Goal: Task Accomplishment & Management: Use online tool/utility

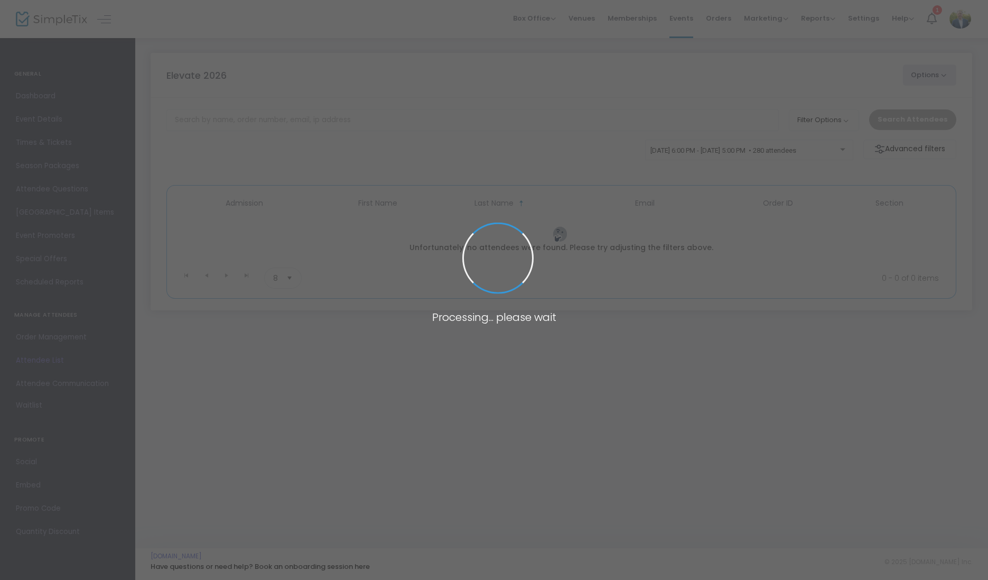
click at [283, 127] on span at bounding box center [494, 290] width 988 height 580
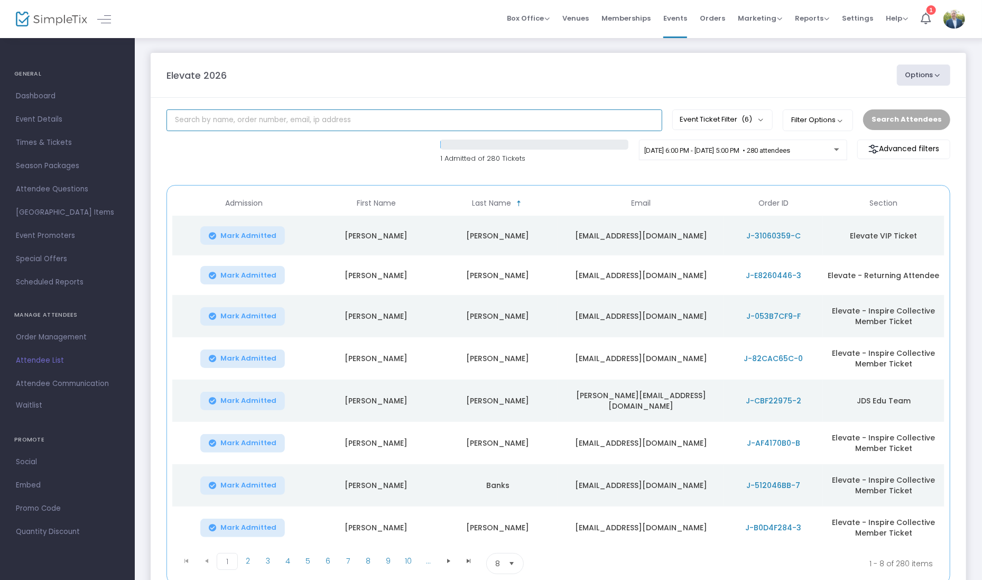
click at [354, 120] on input "text" at bounding box center [414, 120] width 496 height 22
type input "hair"
